Goal: Use online tool/utility

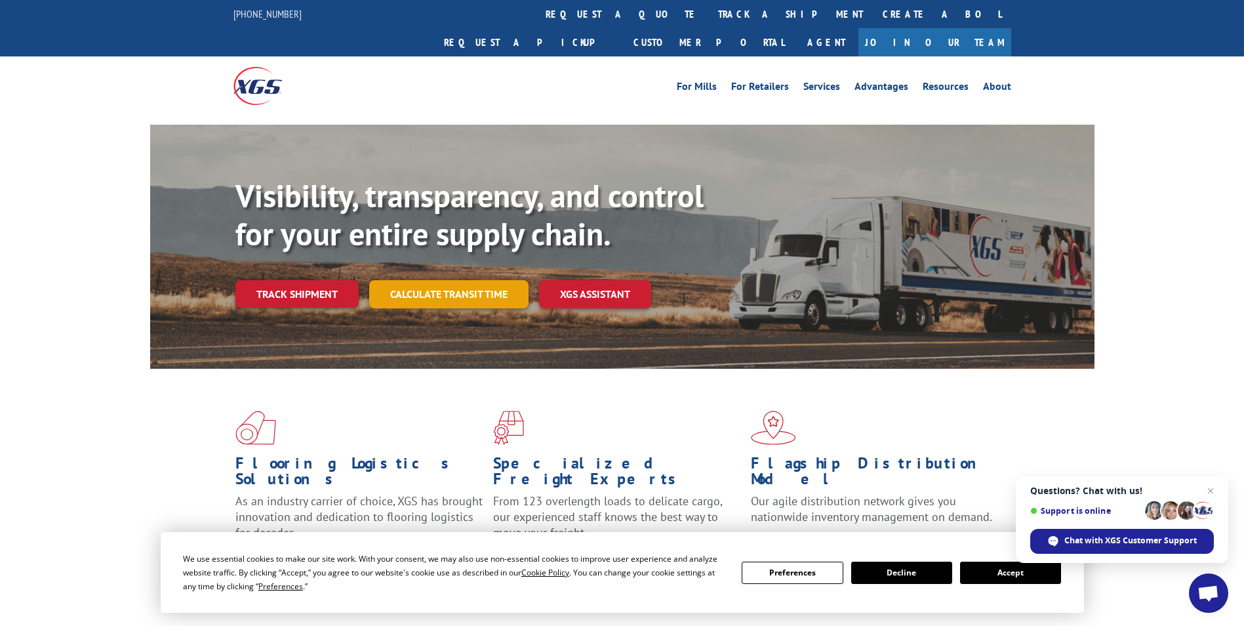
click at [442, 280] on link "Calculate transit time" at bounding box center [448, 294] width 159 height 28
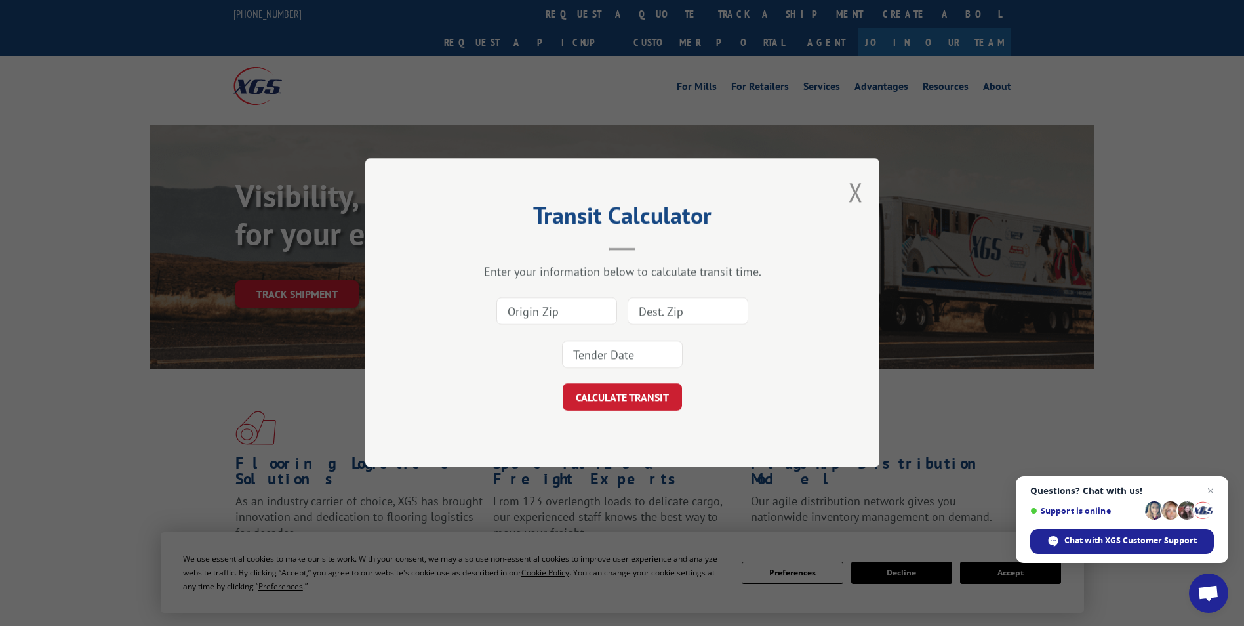
click at [571, 317] on input at bounding box center [556, 312] width 121 height 28
type input "30722"
click at [716, 311] on input at bounding box center [688, 312] width 121 height 28
type input "97845"
click at [660, 350] on input at bounding box center [622, 355] width 121 height 28
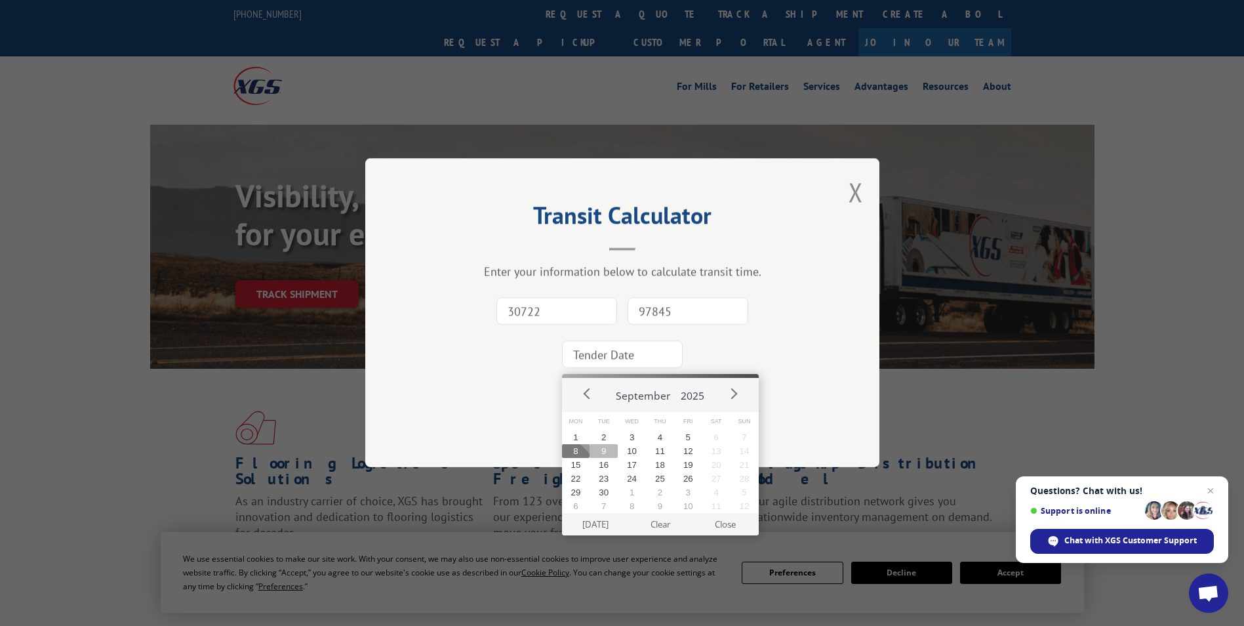
click at [605, 447] on button "9" at bounding box center [604, 451] width 28 height 14
type input "[DATE]"
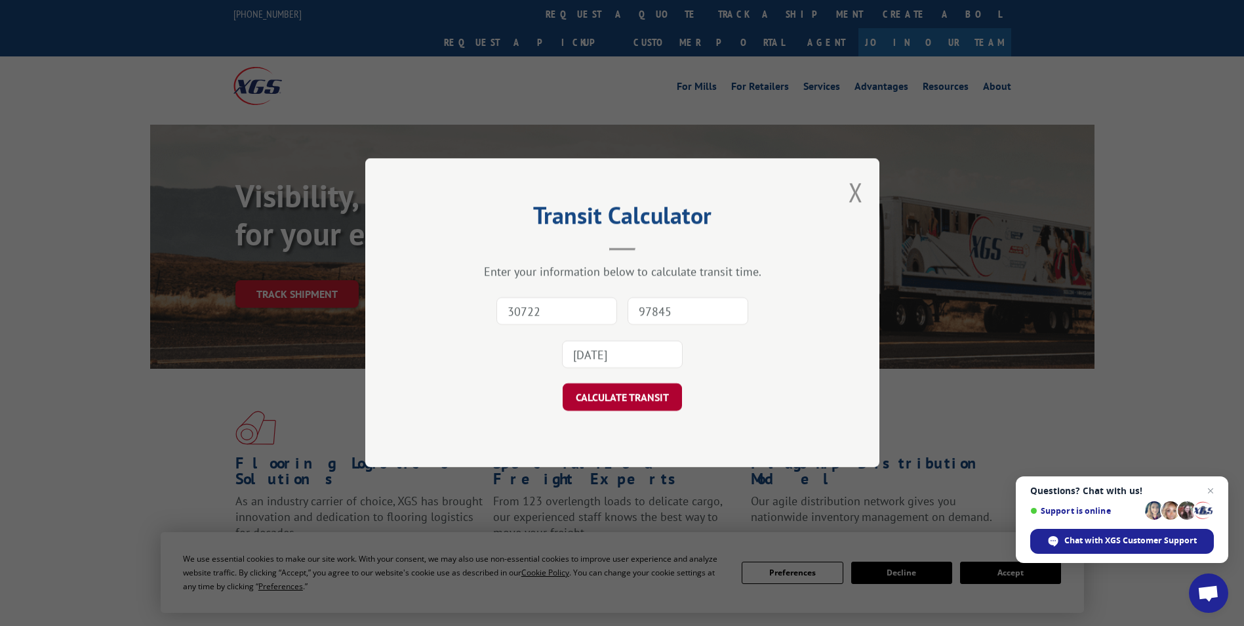
click at [633, 398] on button "CALCULATE TRANSIT" at bounding box center [622, 398] width 119 height 28
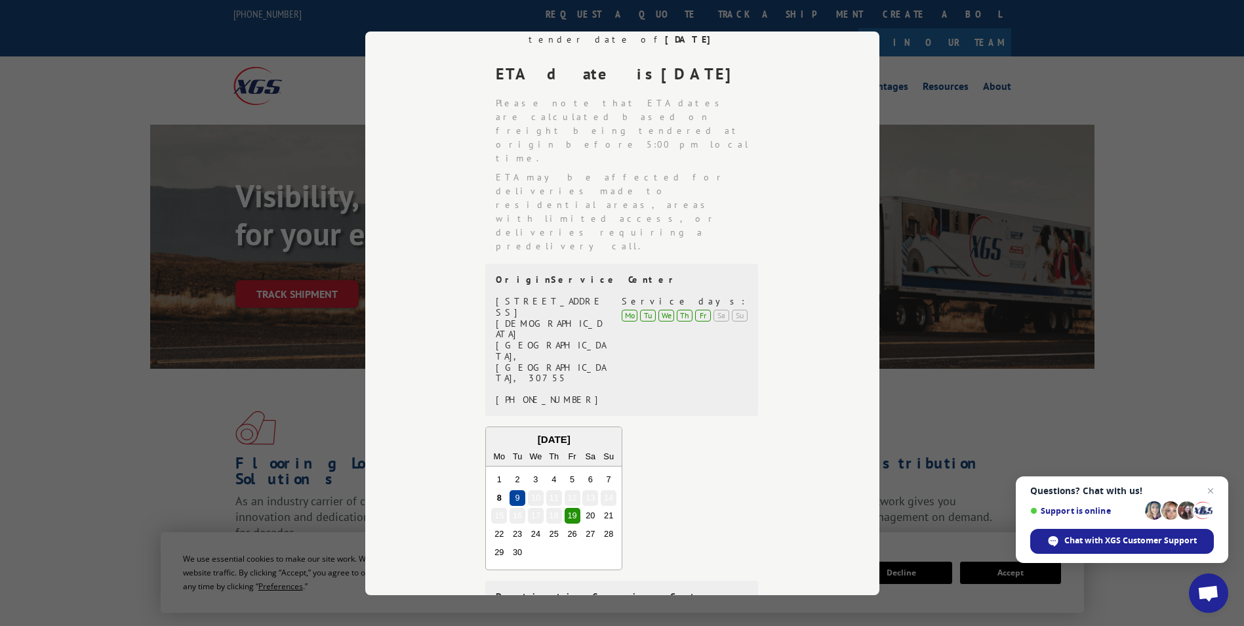
scroll to position [291, 0]
